Goal: Find specific page/section: Find specific page/section

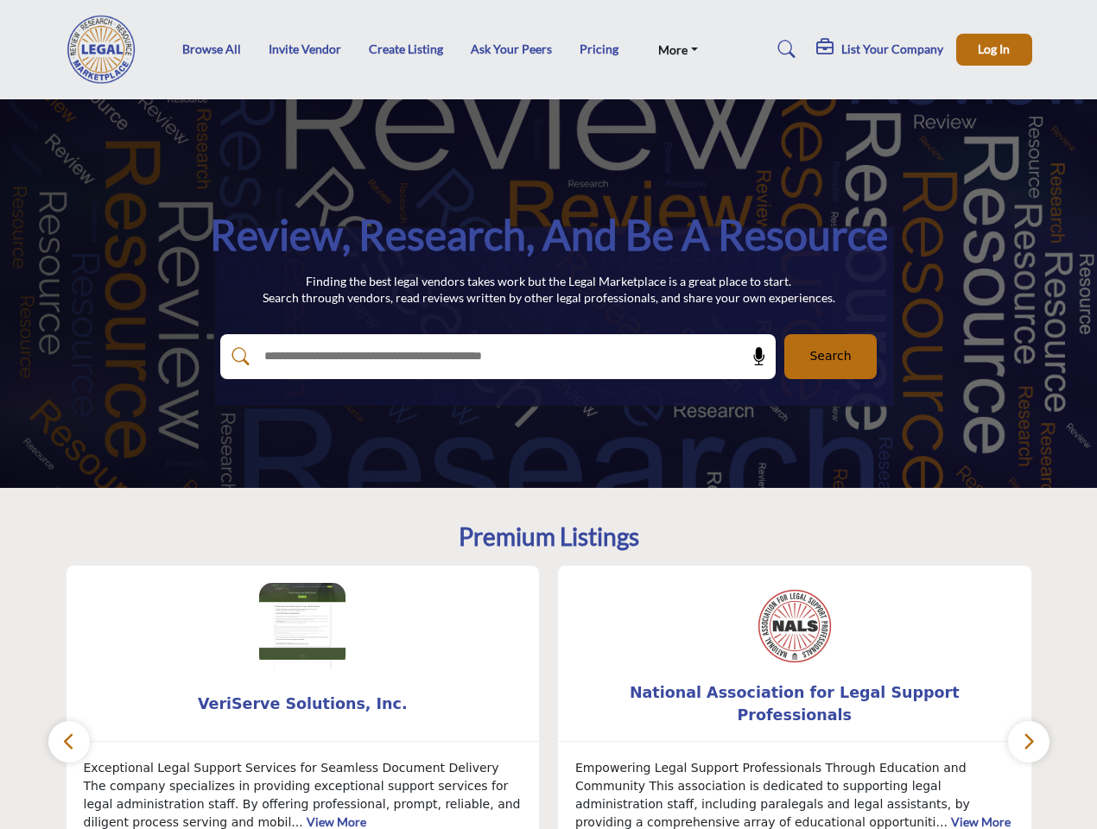
click at [673, 49] on link "More" at bounding box center [678, 49] width 64 height 24
click at [994, 49] on span "Log In" at bounding box center [994, 48] width 32 height 15
click at [753, 357] on icon at bounding box center [759, 356] width 17 height 17
type input "**********"
click at [549, 697] on div "National Association for Legal Support Professionals ... View More 21 21 Follow…" at bounding box center [795, 734] width 493 height 338
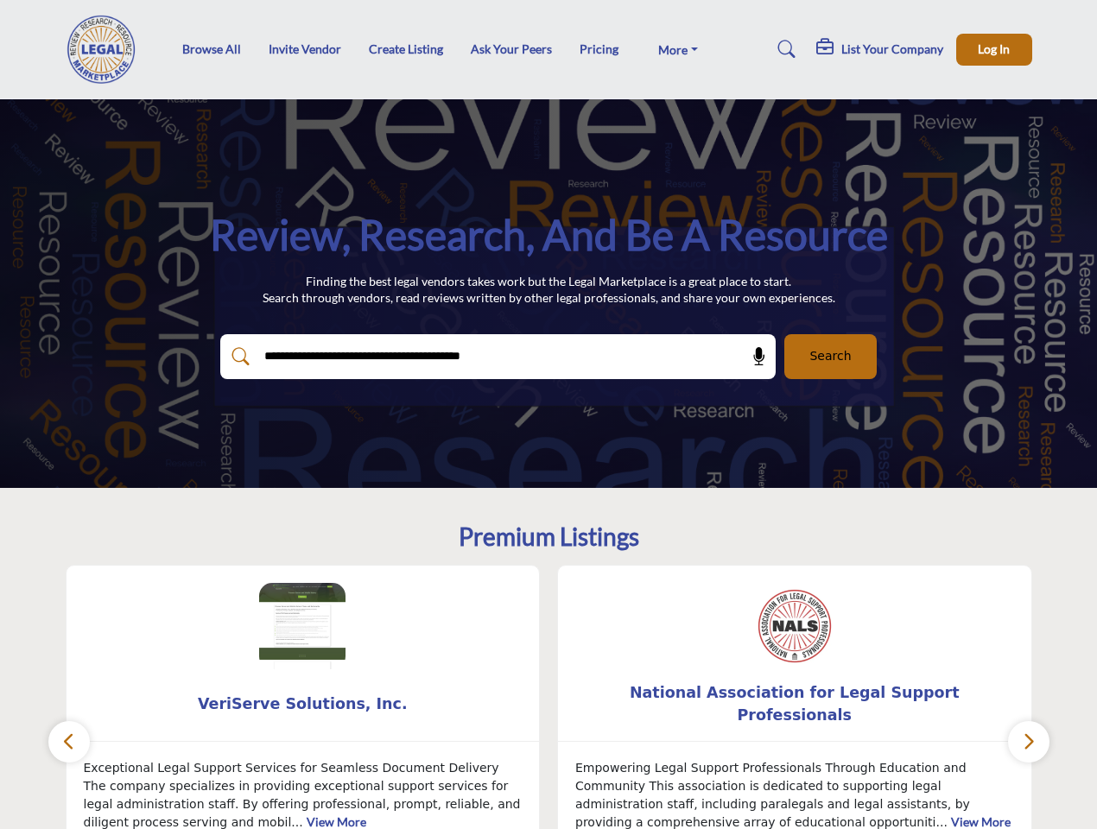
click at [303, 704] on span "VeriServe Solutions, Inc." at bounding box center [303, 704] width 422 height 22
click at [795, 704] on span "National Association for Legal Support Professionals" at bounding box center [795, 705] width 422 height 46
click at [69, 742] on icon "button" at bounding box center [69, 742] width 14 height 22
click at [1029, 742] on icon "button" at bounding box center [1029, 742] width 14 height 22
